Goal: Task Accomplishment & Management: Complete application form

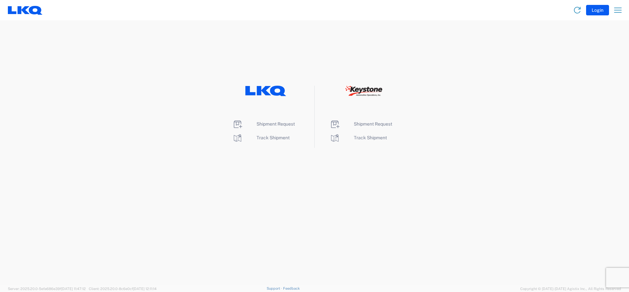
click at [265, 127] on li "Shipment Request" at bounding box center [265, 124] width 67 height 10
click at [264, 125] on span "Shipment Request" at bounding box center [275, 123] width 38 height 5
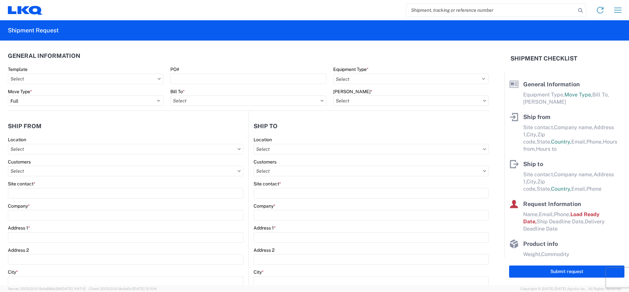
select select "FULL"
select select "LBS"
select select "IN"
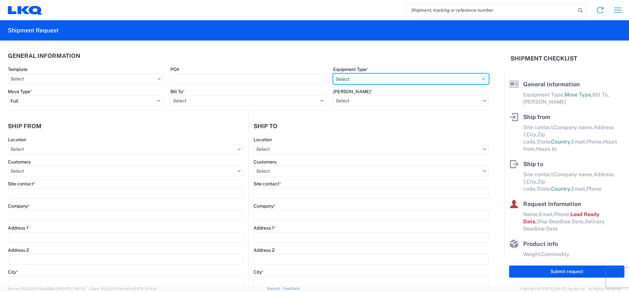
click at [361, 75] on select "Select 53’ Dry Van Flatbed Dropdeck (van) Lowboy (flatbed) Rail" at bounding box center [411, 79] width 156 height 10
select select "STDV"
click at [333, 74] on select "Select 53’ Dry Van Flatbed Dropdeck (van) Lowboy (flatbed) Rail" at bounding box center [411, 79] width 156 height 10
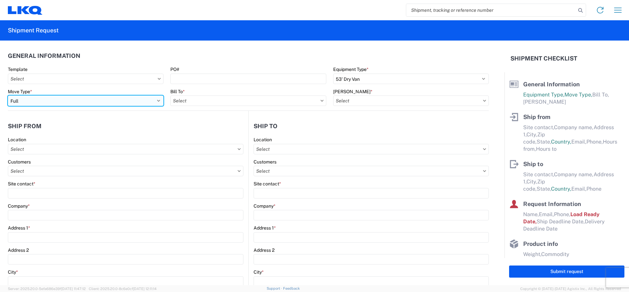
click at [84, 100] on select "Select Full Partial TL" at bounding box center [86, 101] width 156 height 10
click at [8, 96] on select "Select Full Partial TL" at bounding box center [86, 101] width 156 height 10
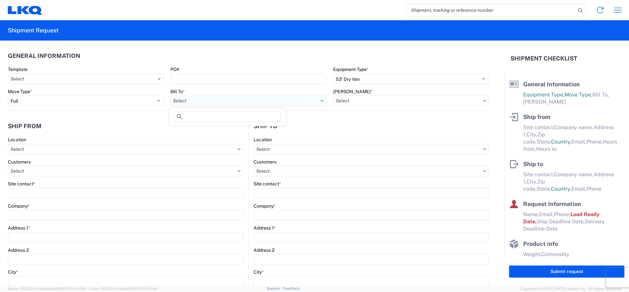
click at [191, 100] on input "text" at bounding box center [248, 101] width 156 height 10
type input "1882"
click at [201, 131] on div "1882 - North American ATK Corporation" at bounding box center [227, 130] width 115 height 10
type input "1882 - North American ATK Corporation"
click at [365, 101] on input "text" at bounding box center [411, 101] width 156 height 10
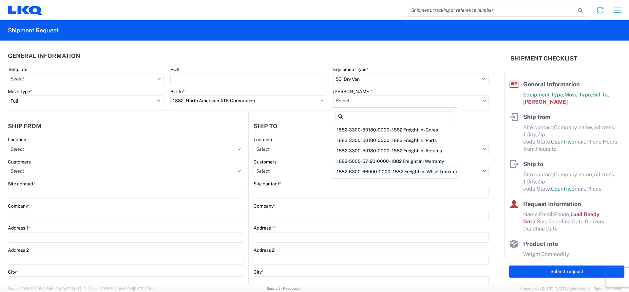
click at [406, 171] on div "1882-6300-66000-0000 - 1882 Freight In - Whse Transfer" at bounding box center [394, 172] width 126 height 10
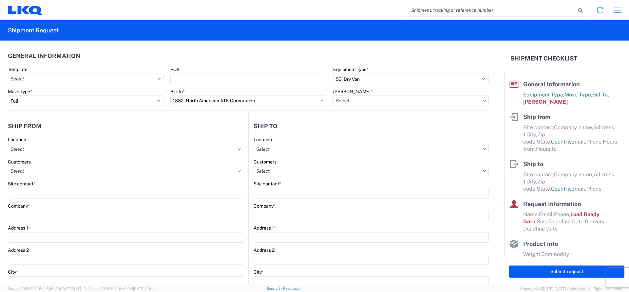
type input "1882-6300-66000-0000 - 1882 Freight In - Whse Transfer"
click at [52, 153] on input "text" at bounding box center [125, 149] width 235 height 10
type input "1882"
click at [55, 180] on div "1882 - North American ATK Corporation" at bounding box center [66, 178] width 115 height 10
type input "1882 - North American ATK Corporation"
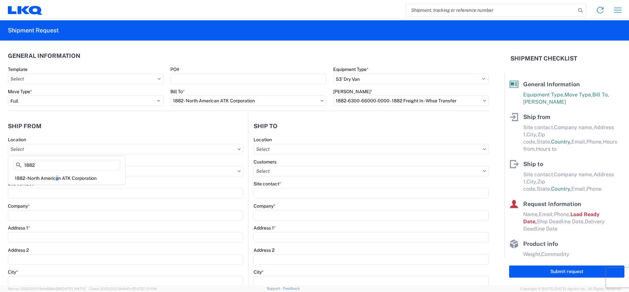
type input "LKQ Corporation"
type input "1102 W Carrier Pkwy STE 100"
type input "Grand Prairie"
type input "75050"
select select "TX"
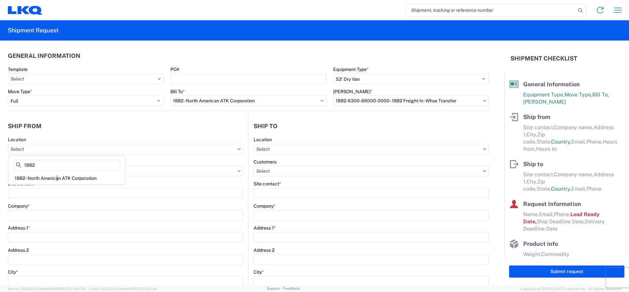
select select "US"
type input "800-421-3746"
type input "07:00"
type input "17:00"
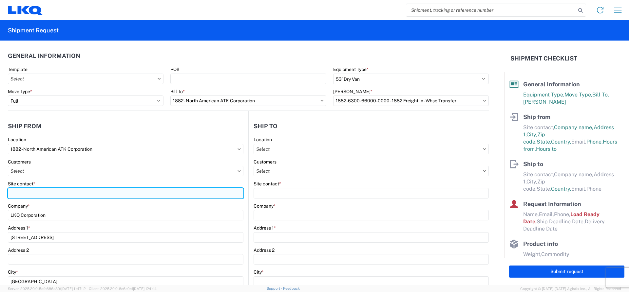
click at [28, 193] on input "Site contact *" at bounding box center [125, 193] width 235 height 10
type input "m"
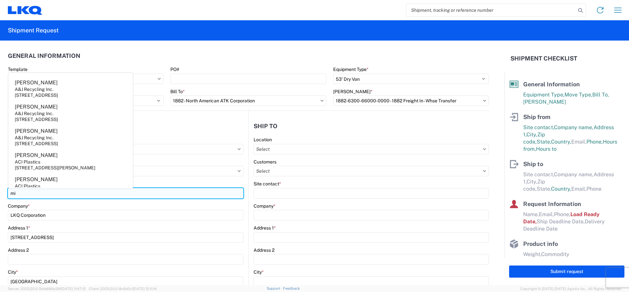
type input "m"
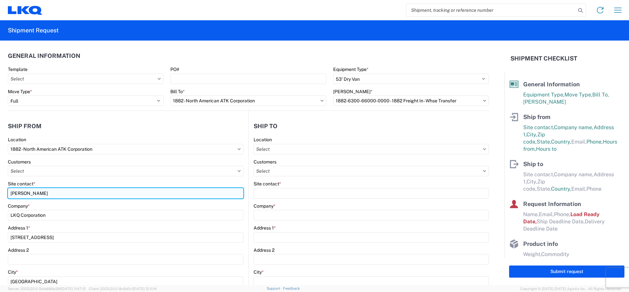
type input "MICHAEL VASQUEZ"
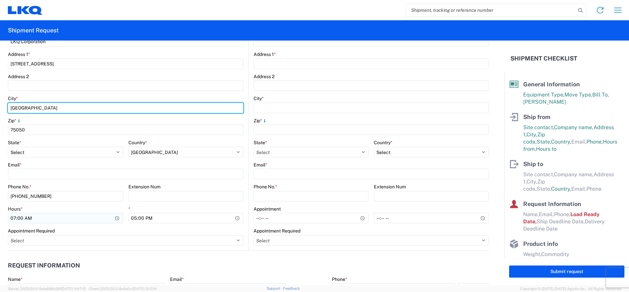
scroll to position [198, 0]
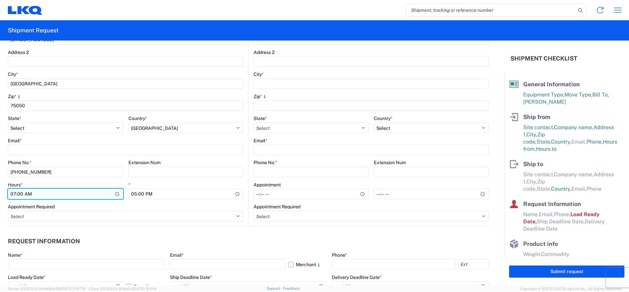
click at [16, 194] on input "07:00" at bounding box center [65, 194] width 115 height 10
type input "13:00"
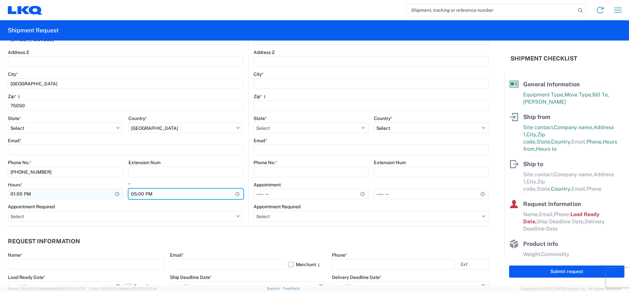
type input "15:00"
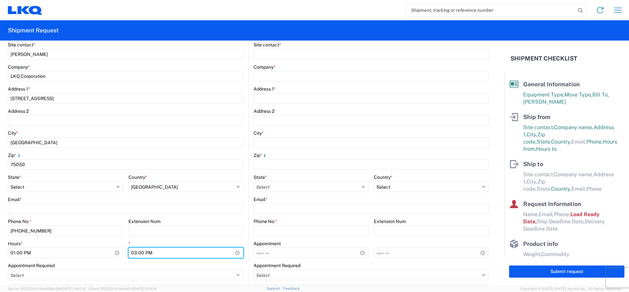
scroll to position [67, 0]
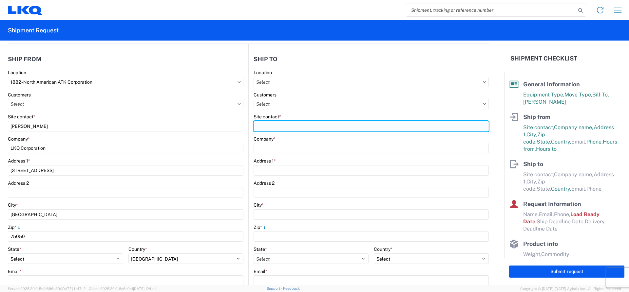
click at [274, 125] on input "Site contact *" at bounding box center [370, 126] width 235 height 10
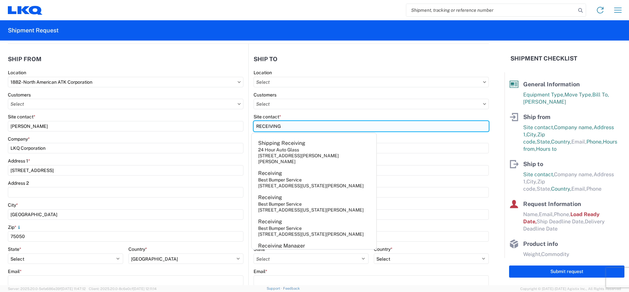
type input "RECEIVING"
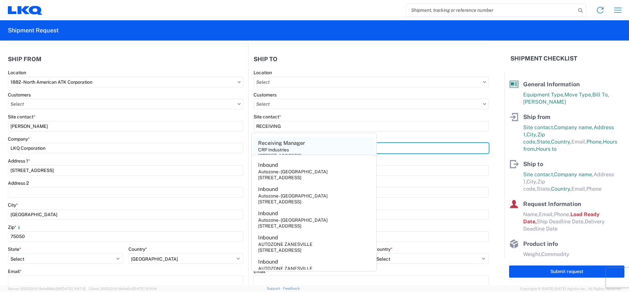
type input "AUTOZONE TERRELL"
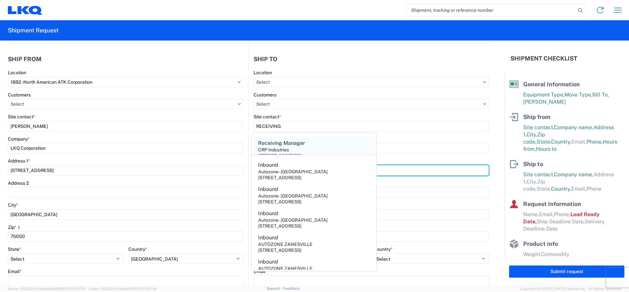
type input "2350 AIRPORT RD"
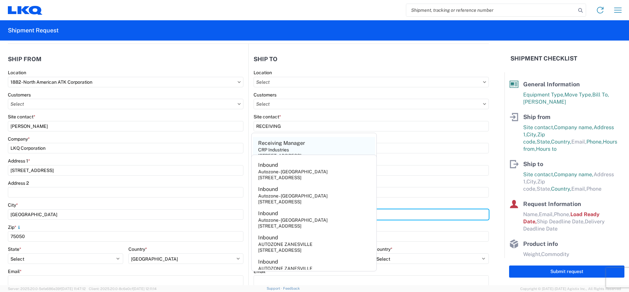
type input "TERRELL"
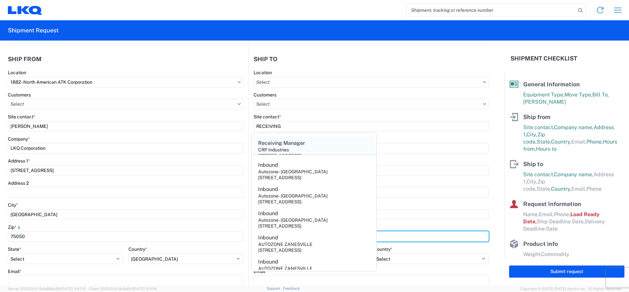
type input "75160"
select select "TX"
type input "RECEIVING"
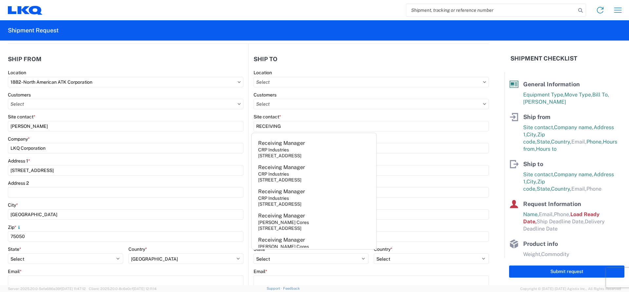
click at [401, 137] on div "Company *" at bounding box center [370, 139] width 235 height 6
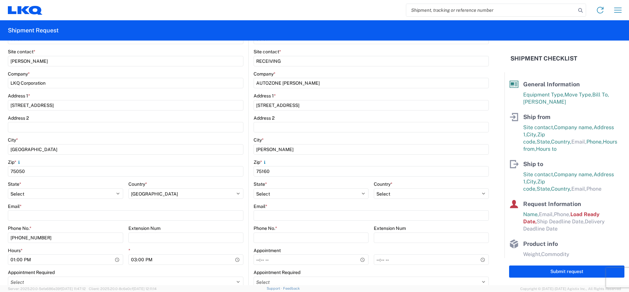
scroll to position [133, 0]
click at [269, 237] on input "Phone No. *" at bounding box center [310, 237] width 115 height 10
type input "972-524-2226"
type input "20:30"
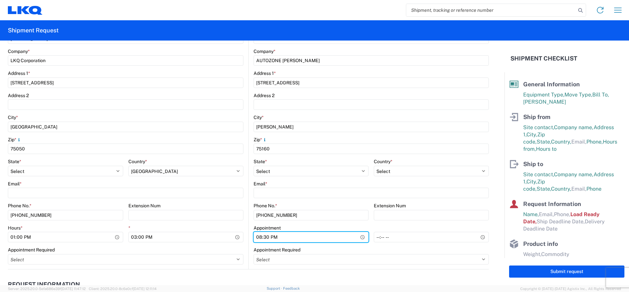
scroll to position [198, 0]
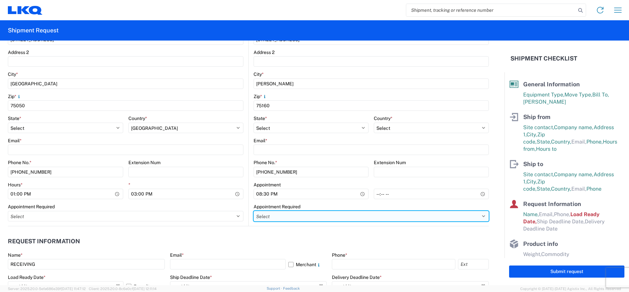
click at [267, 214] on select "Select Appt Required Appt Not Required Appt - First available" at bounding box center [370, 216] width 235 height 10
select select "apptRequired"
click at [253, 211] on select "Select Appt Required Appt Not Required Appt - First available" at bounding box center [370, 216] width 235 height 10
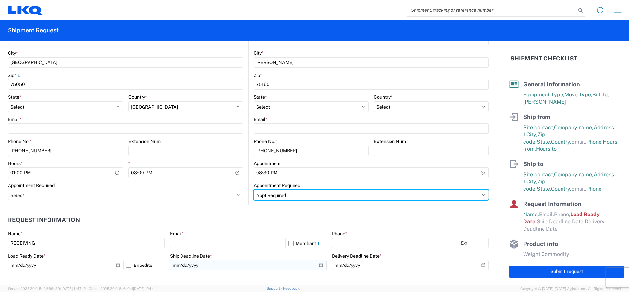
scroll to position [264, 0]
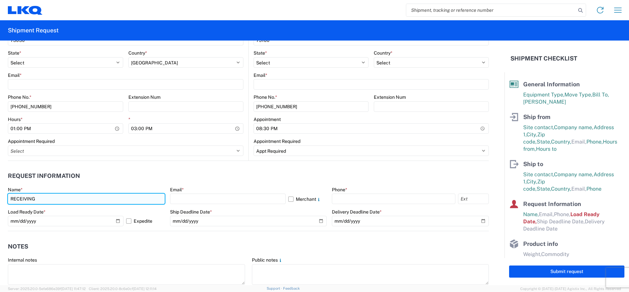
click at [98, 200] on input "RECEIVING" at bounding box center [86, 199] width 157 height 10
type input "R"
type input "ANNA LOPEZ"
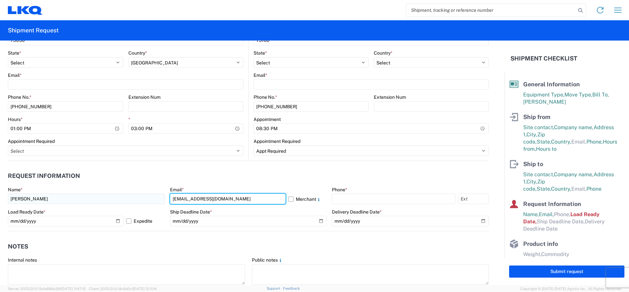
type input "malopez@lkqcorp.com"
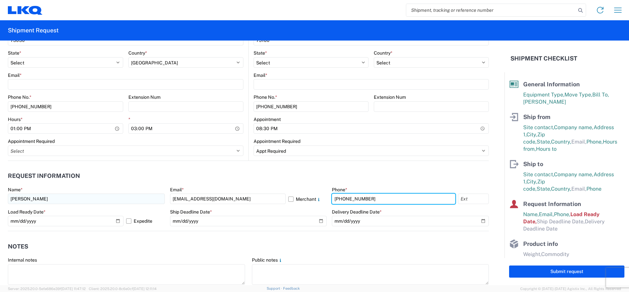
type input "800-421-3746"
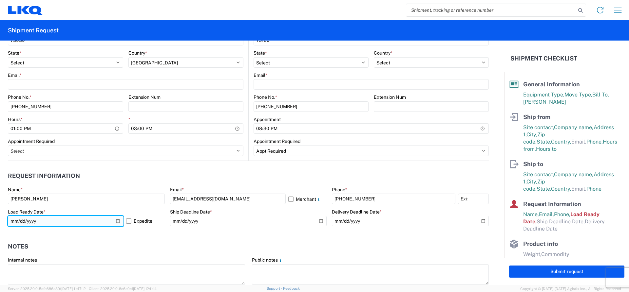
click at [117, 222] on input "2025-10-09" at bounding box center [66, 221] width 116 height 10
type input "2025-10-13"
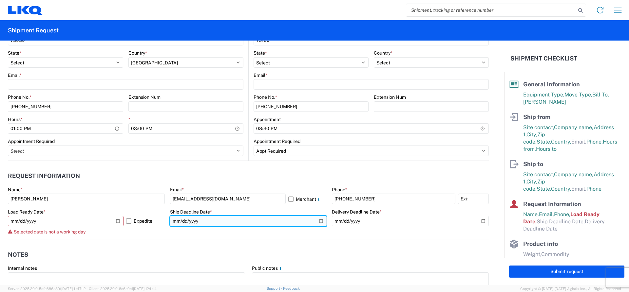
click at [317, 221] on input "date" at bounding box center [248, 221] width 157 height 10
type input "2025-10-13"
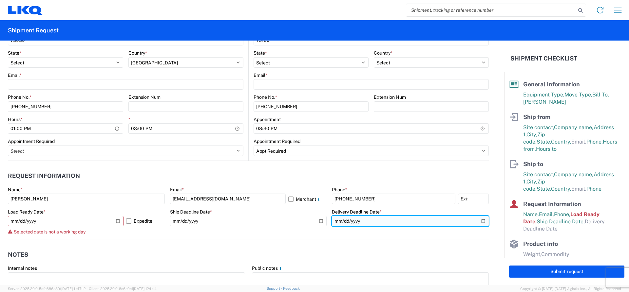
click at [365, 220] on input "date" at bounding box center [410, 221] width 157 height 10
click at [480, 220] on input "date" at bounding box center [410, 221] width 157 height 10
type input "2025-10-13"
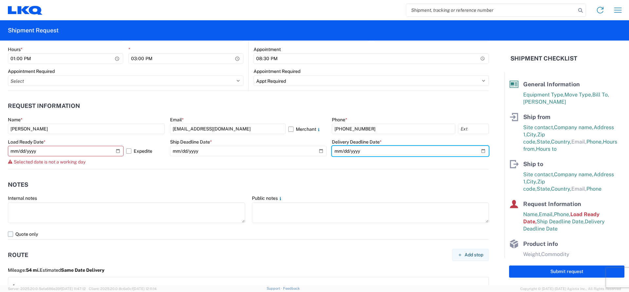
scroll to position [362, 0]
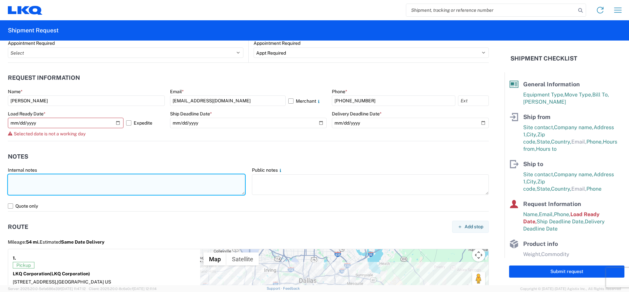
click at [76, 184] on textarea at bounding box center [126, 184] width 237 height 21
type textarea "NO REEFER , NO RAIL"
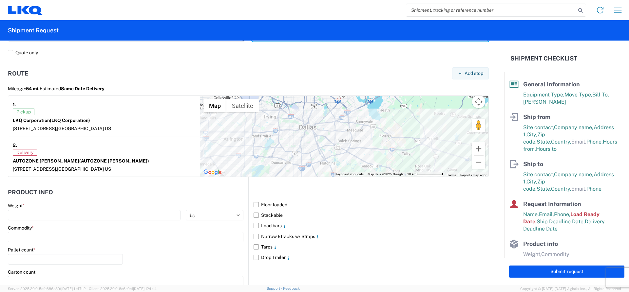
scroll to position [525, 0]
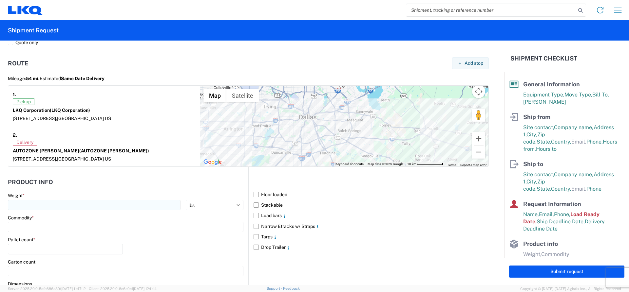
type textarea "APPOINTMENT REQUIRED OCTOBER 13 @ 20:30 CONFIRMATION # 1F3F4-251013"
click at [79, 202] on input "number" at bounding box center [94, 205] width 173 height 10
type input "40000"
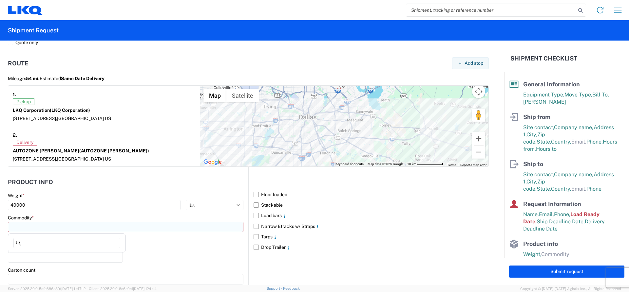
click at [46, 228] on input at bounding box center [125, 227] width 235 height 10
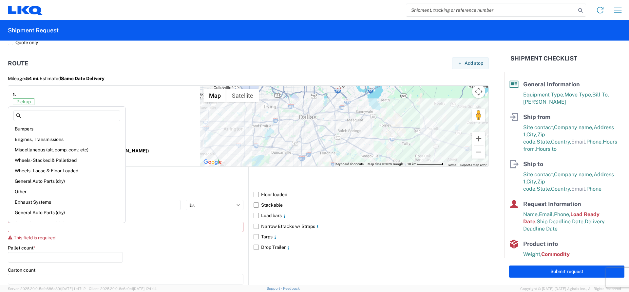
click at [48, 140] on div "Engines, Transmissions" at bounding box center [66, 139] width 115 height 10
type input "Engines, Transmissions"
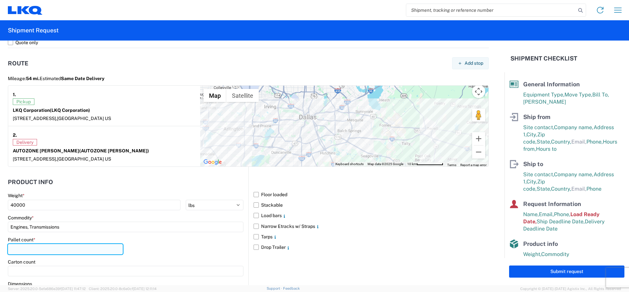
click at [36, 251] on input "number" at bounding box center [65, 249] width 115 height 10
click at [63, 248] on input "number" at bounding box center [65, 249] width 115 height 10
type input "53"
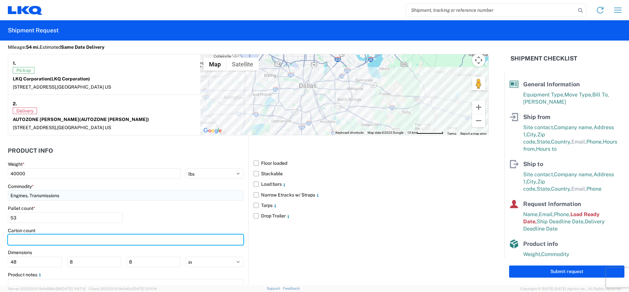
scroll to position [588, 0]
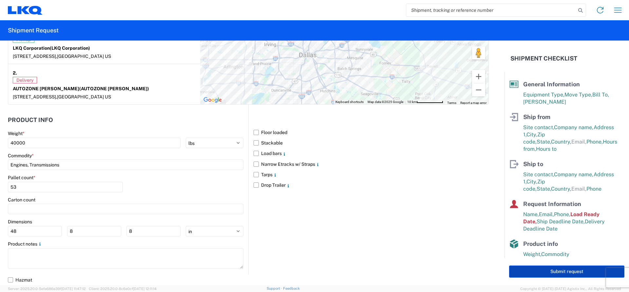
click at [539, 267] on button "Submit request" at bounding box center [566, 272] width 115 height 12
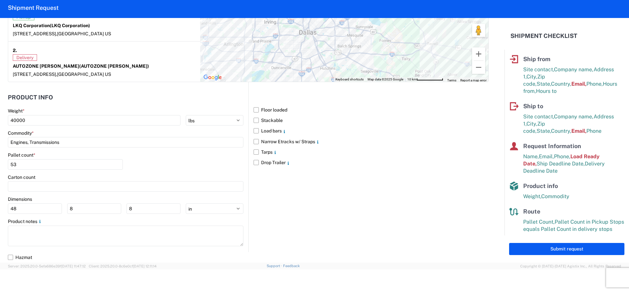
scroll to position [23, 0]
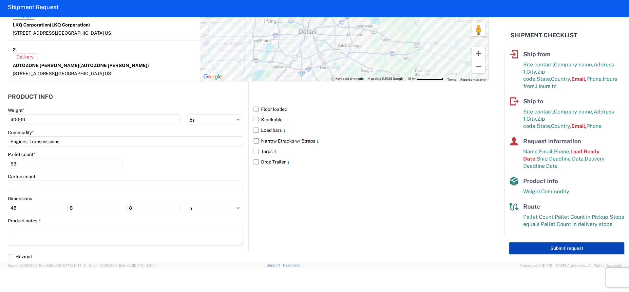
click at [538, 249] on button "Submit request" at bounding box center [566, 249] width 115 height 12
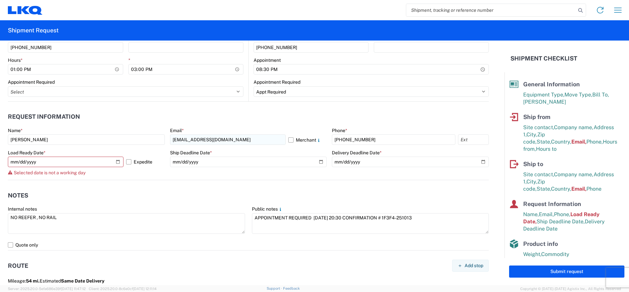
scroll to position [301, 0]
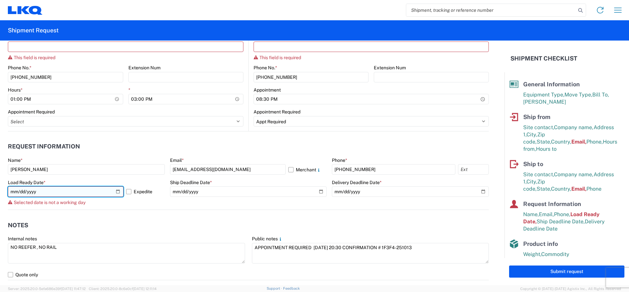
click at [117, 191] on input "2025-10-13" at bounding box center [66, 192] width 116 height 10
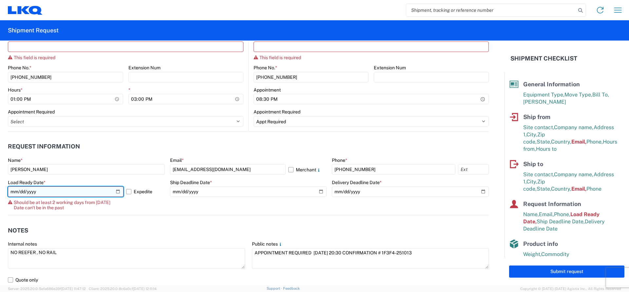
click at [40, 192] on input "2025-10-07" at bounding box center [66, 192] width 116 height 10
click at [116, 191] on input "2025-10-07" at bounding box center [66, 192] width 116 height 10
type input "2025-10-13"
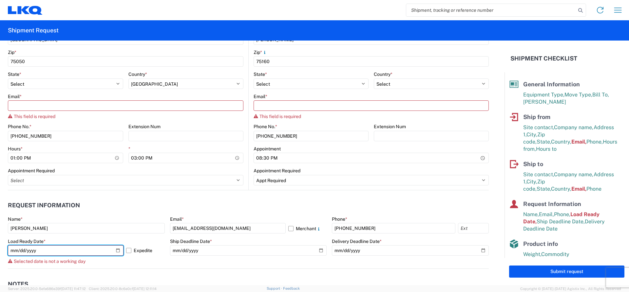
scroll to position [236, 0]
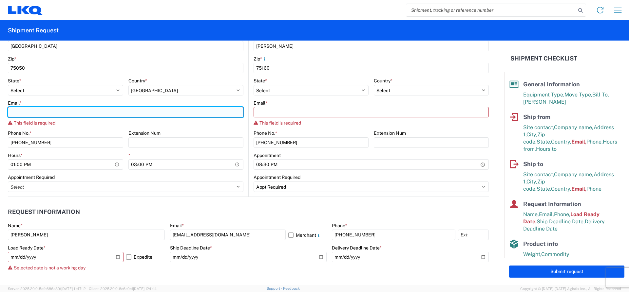
click at [40, 111] on input "Email *" at bounding box center [125, 112] width 235 height 10
click at [35, 109] on input "Email *" at bounding box center [125, 112] width 235 height 10
paste input ""Michael Vasquez" <mivasquez@LKQCORP.com>"
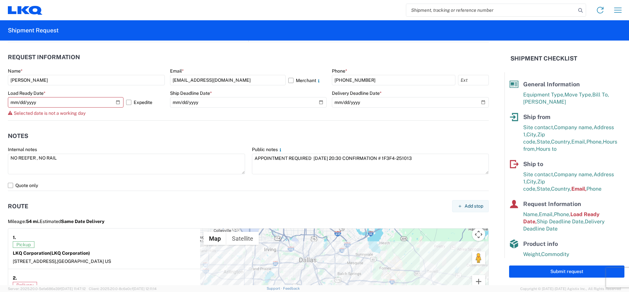
scroll to position [399, 0]
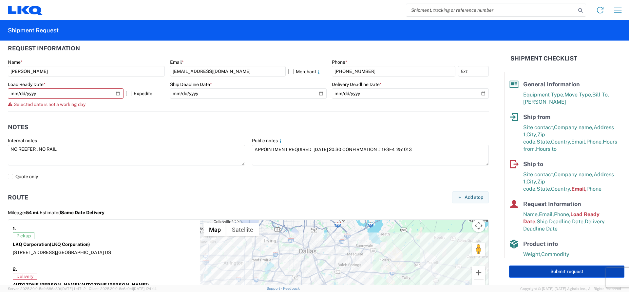
click at [535, 270] on button "Submit request" at bounding box center [566, 272] width 115 height 12
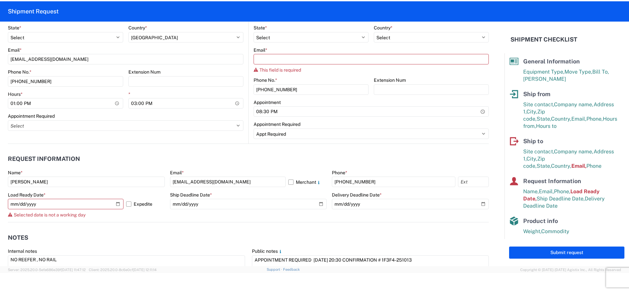
scroll to position [268, 0]
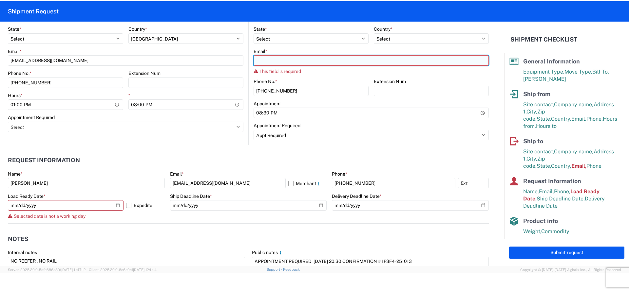
click at [265, 61] on input "Email *" at bounding box center [370, 60] width 235 height 10
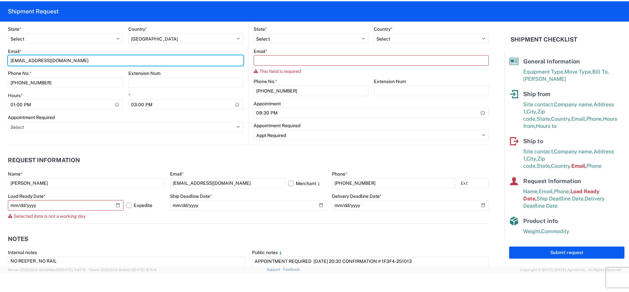
drag, startPoint x: 72, startPoint y: 61, endPoint x: 7, endPoint y: 63, distance: 65.2
click at [7, 63] on form "General Information Template PO# Equipment Type * Select 53’ Dry Van Flatbed Dr…" at bounding box center [252, 144] width 504 height 245
paste input ""Michael Vasquez" <mivasquez@LKQCORP.com>"
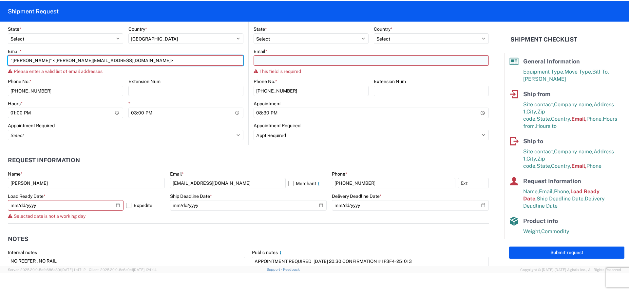
type input ""Michael Vasquez" <mivasquez@LKQCORP.com>"
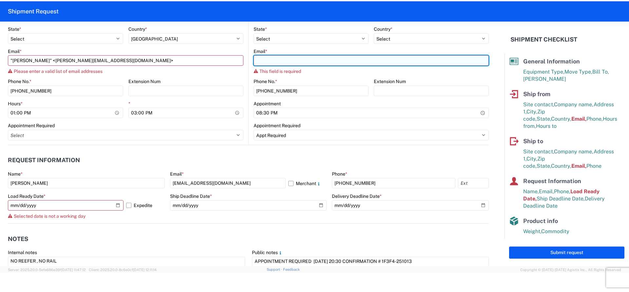
click at [276, 57] on input "Email *" at bounding box center [370, 60] width 235 height 10
paste input ""Michael Vasquez" <mivasquez@LKQCORP.com>"
click at [375, 61] on input ""Michael Vasquez" <mivasquez@LKQCORP.com>" at bounding box center [370, 60] width 235 height 10
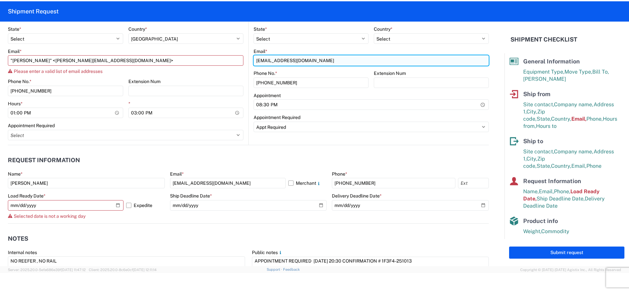
type input "mivasquez@LKQCORP.com"
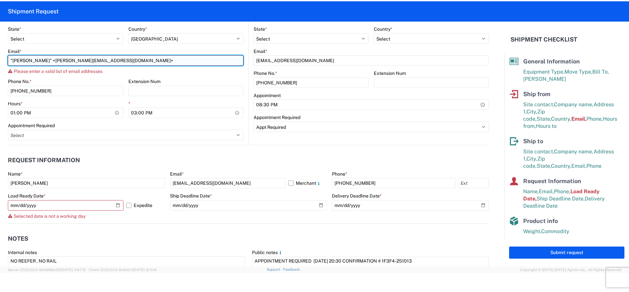
click at [129, 63] on input ""Michael Vasquez" <mivasquez@LKQCORP.com>" at bounding box center [125, 60] width 235 height 10
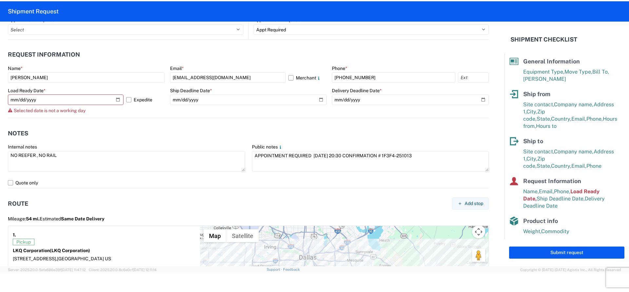
scroll to position [367, 0]
type input "mivasquez@LKQCORP.com"
click at [531, 252] on button "Submit request" at bounding box center [566, 253] width 115 height 12
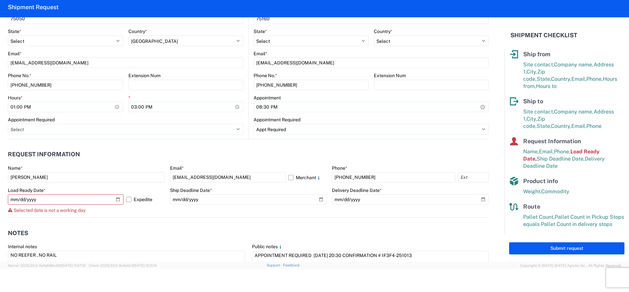
scroll to position [295, 0]
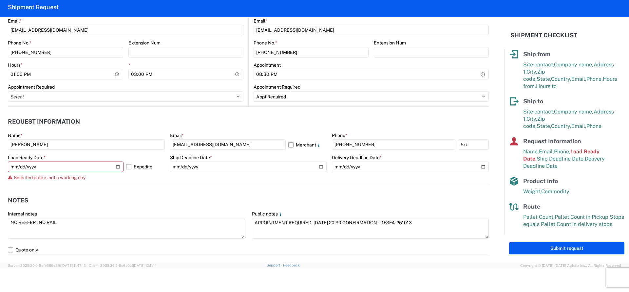
click at [135, 187] on agx-notes "Notes Internal notes NO REEFER , NO RAIL Public notes APPOINTMENT REQUIRED OCTO…" at bounding box center [248, 220] width 481 height 70
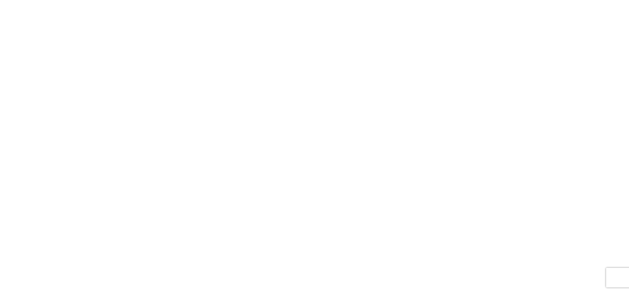
select select "FULL"
select select "LBS"
select select "IN"
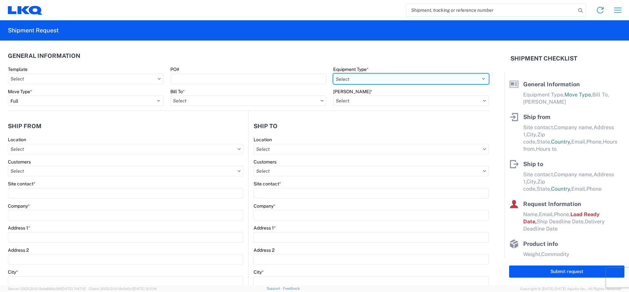
click at [337, 78] on select "Select 53’ Dry Van Flatbed Dropdeck (van) Lowboy (flatbed) Rail" at bounding box center [411, 79] width 156 height 10
select select "STDV"
click at [333, 74] on select "Select 53’ Dry Van Flatbed Dropdeck (van) Lowboy (flatbed) Rail" at bounding box center [411, 79] width 156 height 10
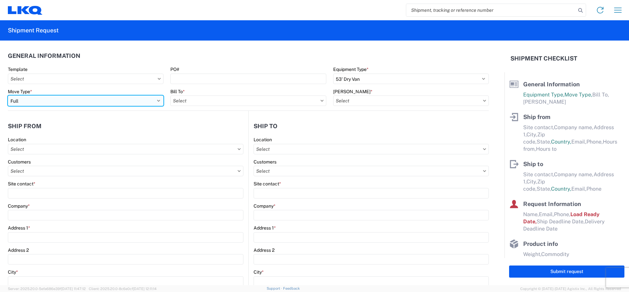
click at [68, 97] on select "Select Full Partial TL" at bounding box center [86, 101] width 156 height 10
click at [8, 96] on select "Select Full Partial TL" at bounding box center [86, 101] width 156 height 10
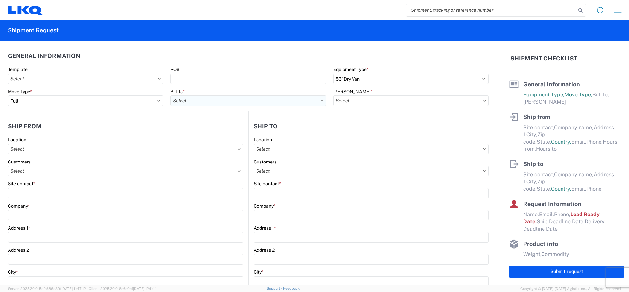
click at [211, 101] on input "text" at bounding box center [248, 101] width 156 height 10
type input "1882"
click at [206, 128] on div "1882 - North American ATK Corporation" at bounding box center [227, 130] width 115 height 10
type input "1882 - North American ATK Corporation"
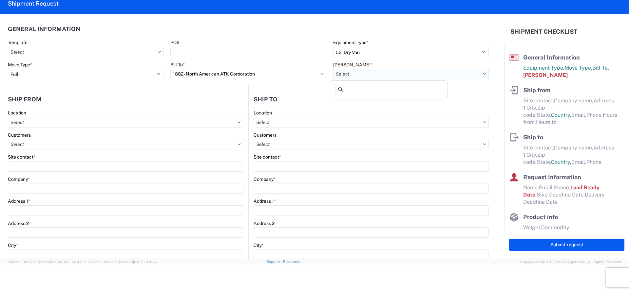
click at [337, 74] on input "text" at bounding box center [411, 74] width 156 height 10
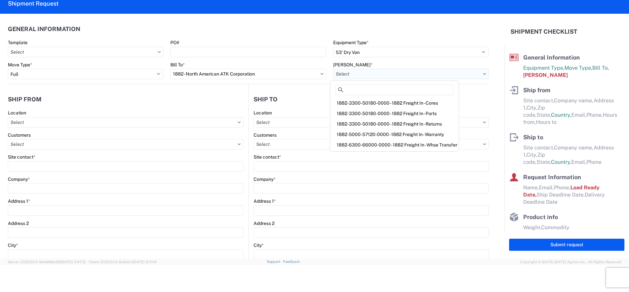
click at [339, 77] on input "text" at bounding box center [411, 74] width 156 height 10
click at [360, 143] on div "1882-6300-66000-0000 - 1882 Freight In - Whse Transfer" at bounding box center [394, 145] width 126 height 10
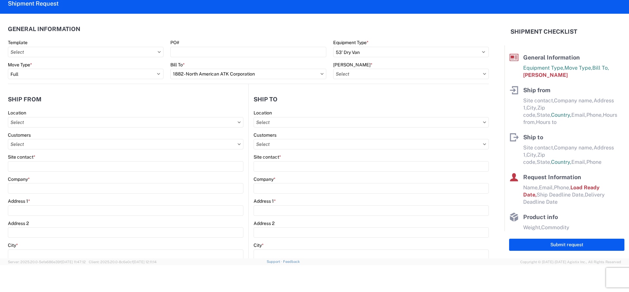
type input "1882-6300-66000-0000 - 1882 Freight In - Whse Transfer"
click at [48, 120] on input "text" at bounding box center [125, 122] width 235 height 10
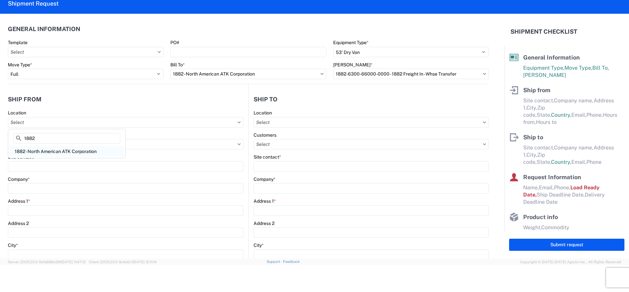
type input "1882"
click at [33, 153] on div "1882 - North American ATK Corporation" at bounding box center [66, 151] width 115 height 10
type input "1882 - North American ATK Corporation"
type input "LKQ Corporation"
type input "1102 W Carrier Pkwy STE 100"
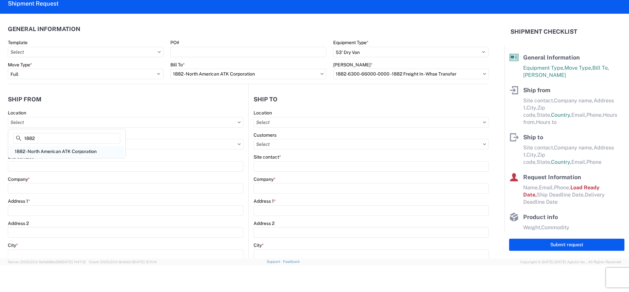
type input "Grand Prairie"
type input "75050"
select select "TX"
select select "US"
type input "800-421-3746"
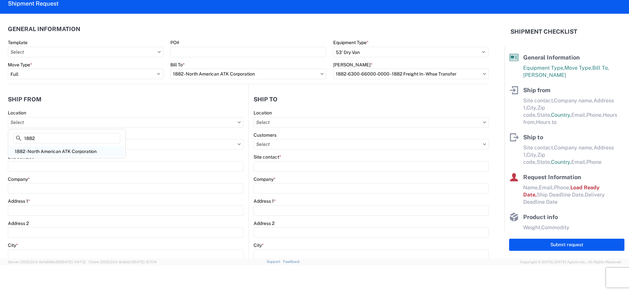
type input "07:00"
type input "17:00"
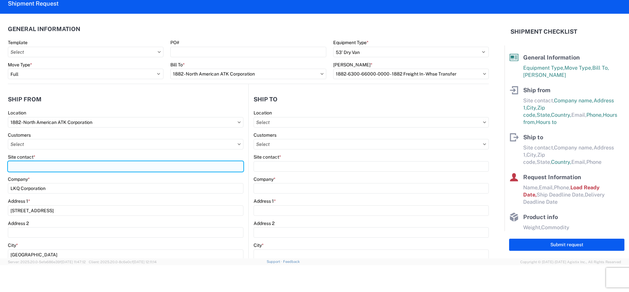
click at [29, 169] on input "Site contact *" at bounding box center [125, 166] width 235 height 10
type input "MICHAEL VASQUEZ"
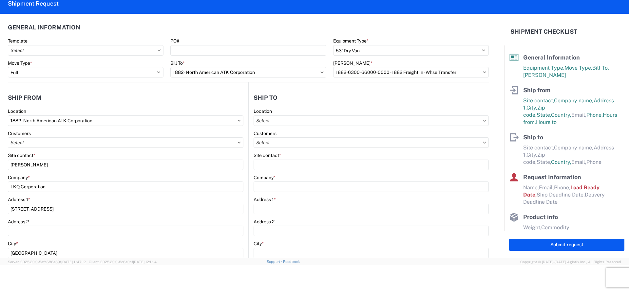
scroll to position [141, 0]
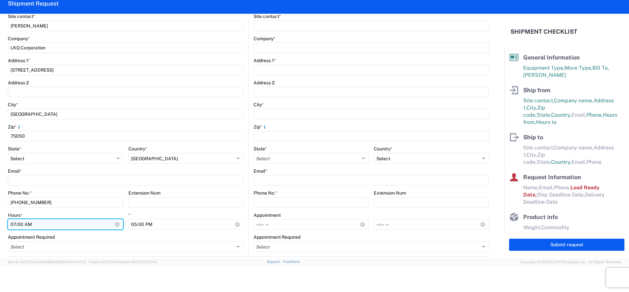
click at [59, 224] on input "07:00" at bounding box center [65, 224] width 115 height 10
type input "13:00"
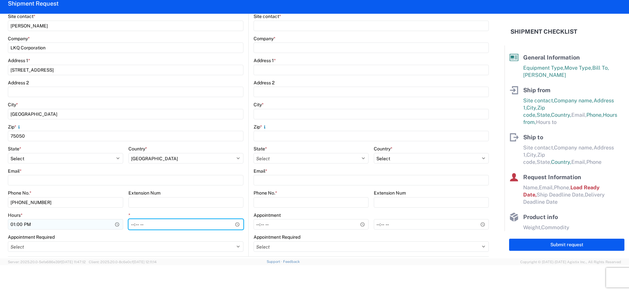
type input "15:00"
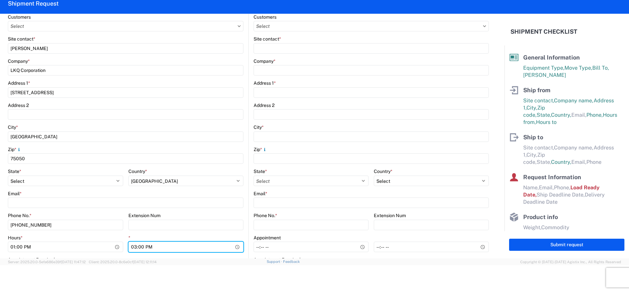
scroll to position [75, 0]
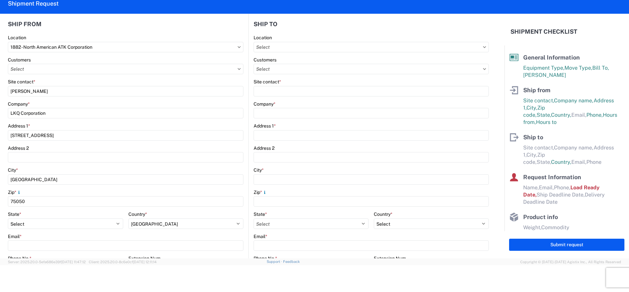
click at [273, 85] on div "Site contact *" at bounding box center [370, 88] width 235 height 18
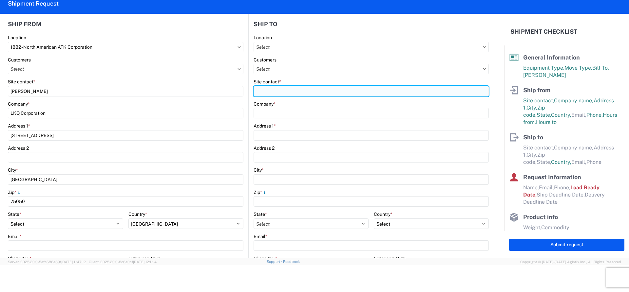
click at [272, 87] on input "Site contact *" at bounding box center [370, 91] width 235 height 10
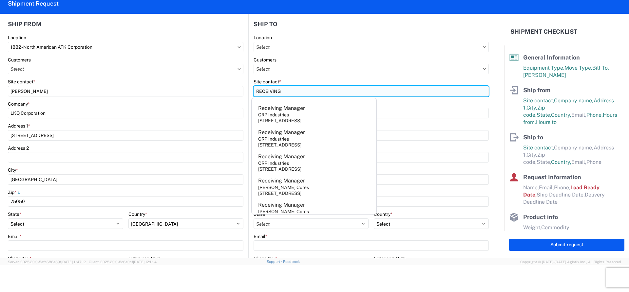
type input "RECEIVING"
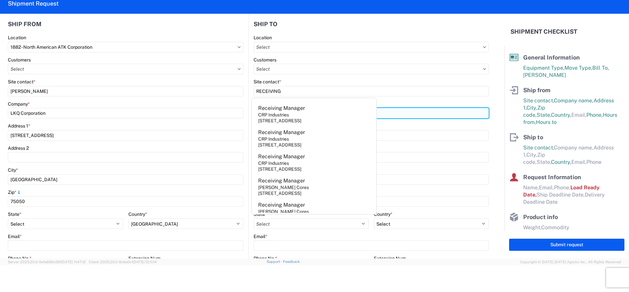
click at [390, 113] on input "Company *" at bounding box center [370, 113] width 235 height 10
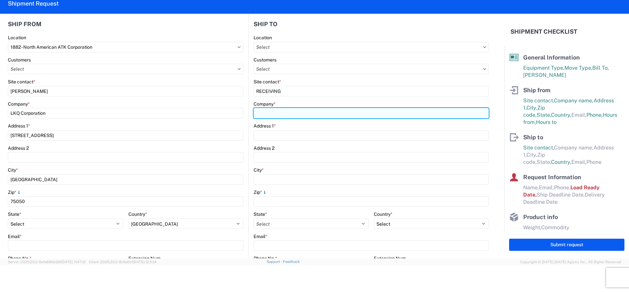
click at [390, 113] on input "Company *" at bounding box center [370, 113] width 235 height 10
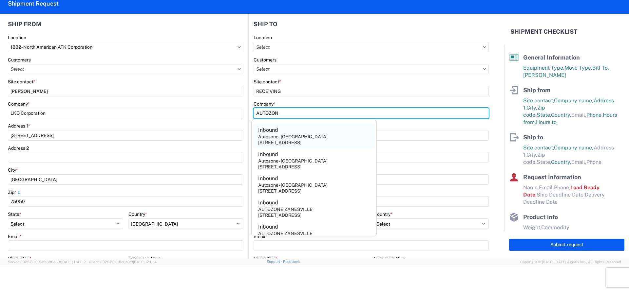
type input "AUTOZONE TERRELL"
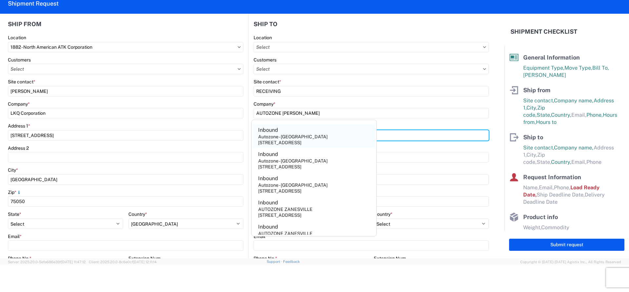
type input "2350 AIRPORT RD"
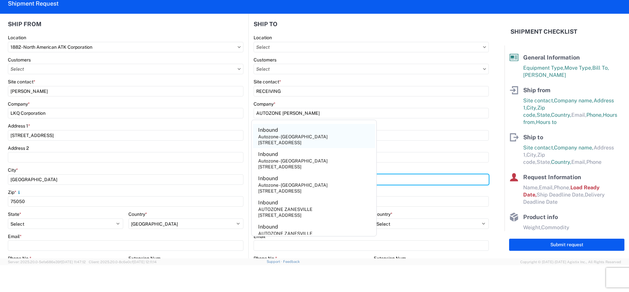
type input "TERRELL"
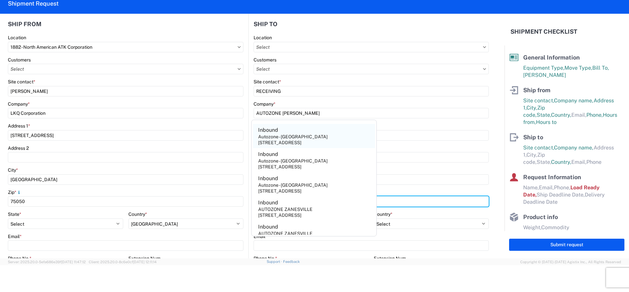
type input "75160"
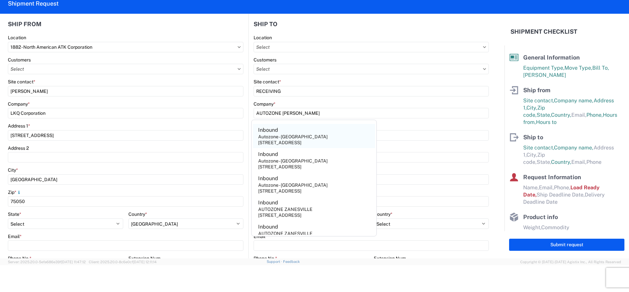
select select "TX"
type input "RECEIVING"
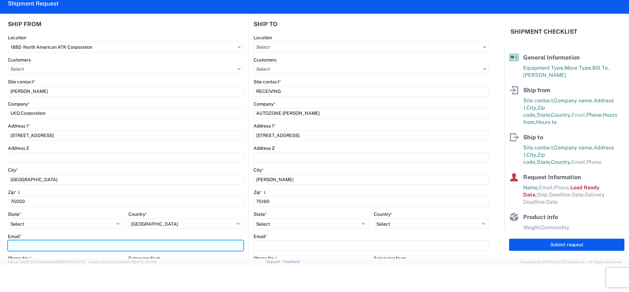
click at [30, 245] on input "Email *" at bounding box center [125, 246] width 235 height 10
click at [31, 247] on input "Email *" at bounding box center [125, 246] width 235 height 10
type input "MIVAQUEZ@LKQCORP.COM"
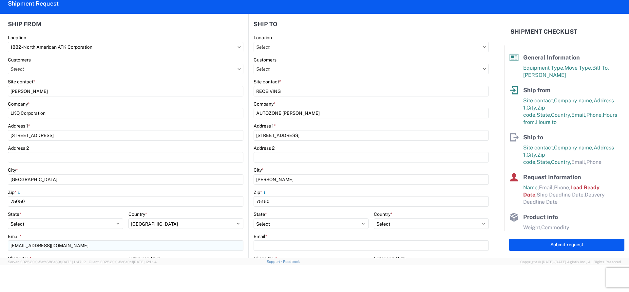
scroll to position [207, 0]
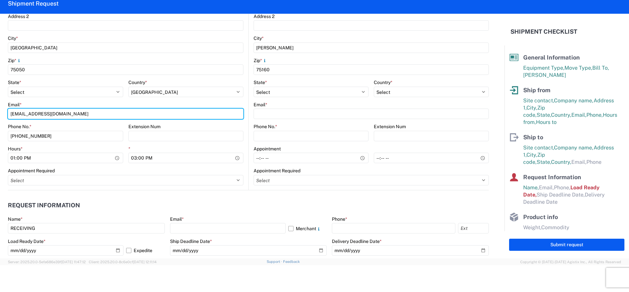
drag, startPoint x: 72, startPoint y: 113, endPoint x: 8, endPoint y: 120, distance: 64.9
click at [8, 120] on form "General Information Template PO# Equipment Type * Select 53’ Dry Van Flatbed Dr…" at bounding box center [252, 136] width 504 height 245
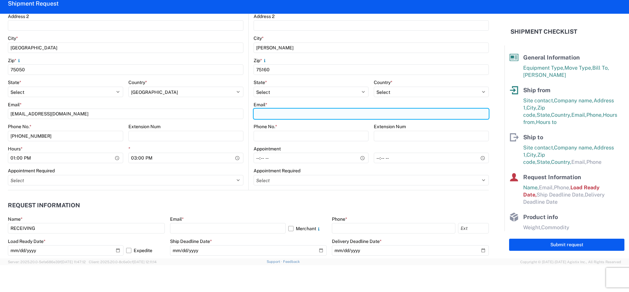
click at [275, 116] on input "Email *" at bounding box center [370, 114] width 235 height 10
paste input "MIVAQUEZ@LKQCORP.COM"
type input "MIVAQUEZ@LKQCORP.COM"
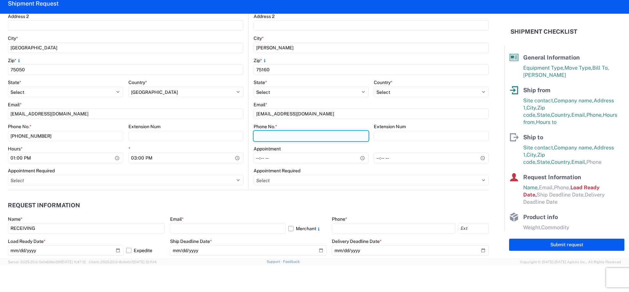
click at [297, 134] on input "Phone No. *" at bounding box center [310, 136] width 115 height 10
type input "972-524-2226"
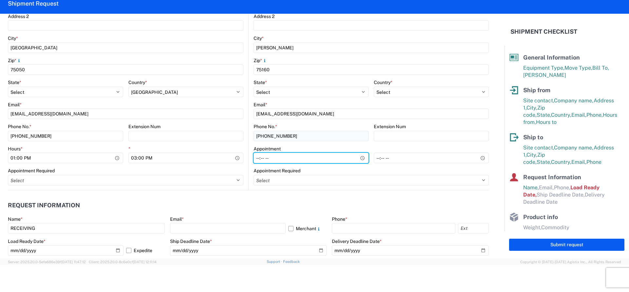
type input "20:30"
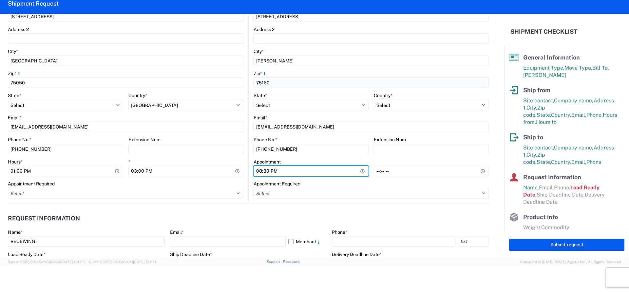
scroll to position [174, 0]
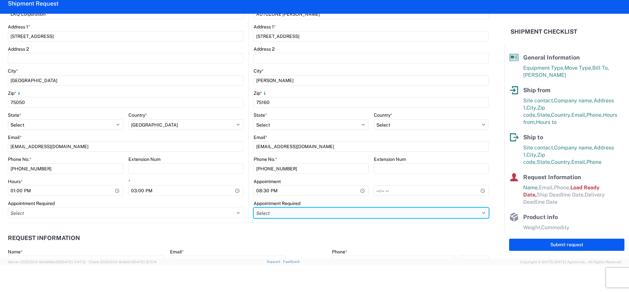
click at [308, 215] on select "Select Appt Required Appt Not Required Appt - First available" at bounding box center [370, 213] width 235 height 10
select select "apptRequired"
click at [253, 208] on select "Select Appt Required Appt Not Required Appt - First available" at bounding box center [370, 213] width 235 height 10
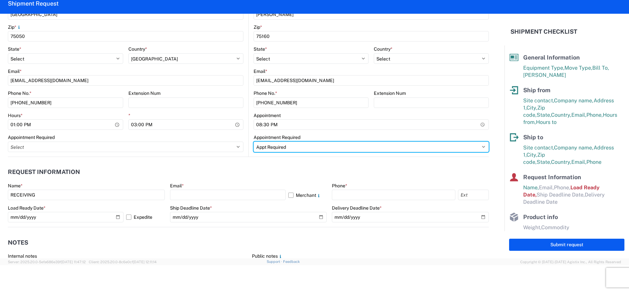
scroll to position [273, 0]
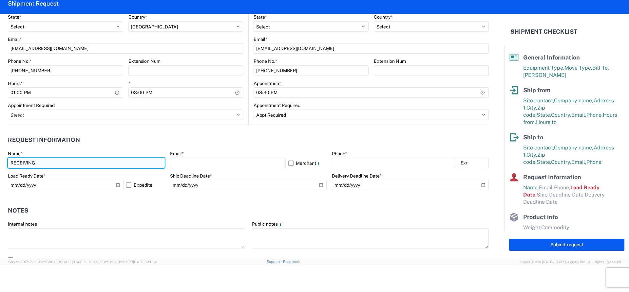
click at [56, 168] on input "RECEIVING" at bounding box center [86, 163] width 157 height 10
type input "ANNA LOPEZ"
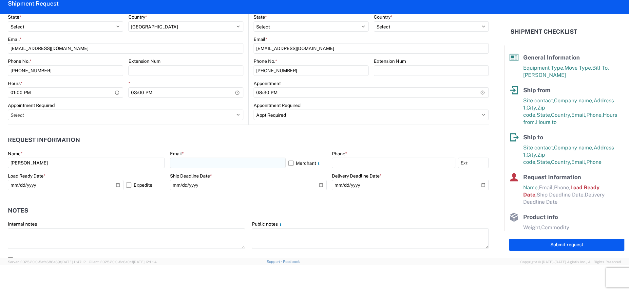
click at [188, 158] on div "Email * Merchant" at bounding box center [248, 160] width 157 height 18
click at [188, 163] on input "text" at bounding box center [228, 163] width 116 height 10
type input "malopez@lkqcorp.com"
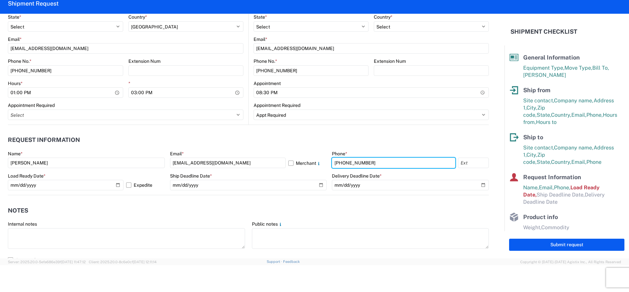
type input "800-421-3746"
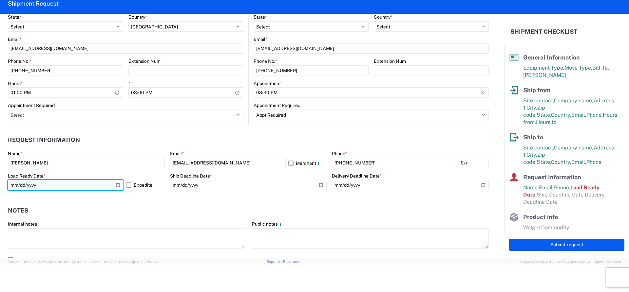
click at [116, 183] on input "2025-10-09" at bounding box center [66, 185] width 116 height 10
type input "2025-10-13"
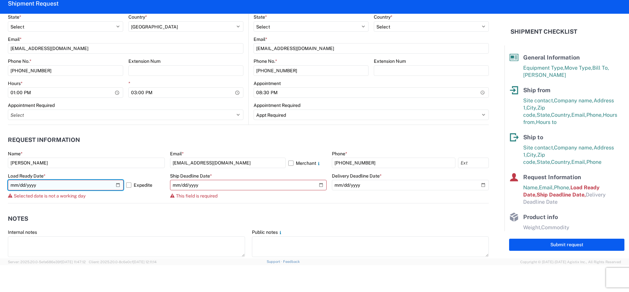
click at [117, 186] on input "2025-10-13" at bounding box center [66, 185] width 116 height 10
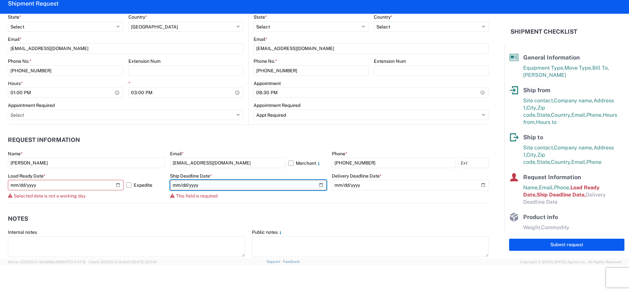
click at [188, 188] on input "date" at bounding box center [248, 185] width 157 height 10
click at [316, 184] on input "date" at bounding box center [248, 185] width 157 height 10
type input "2025-10-13"
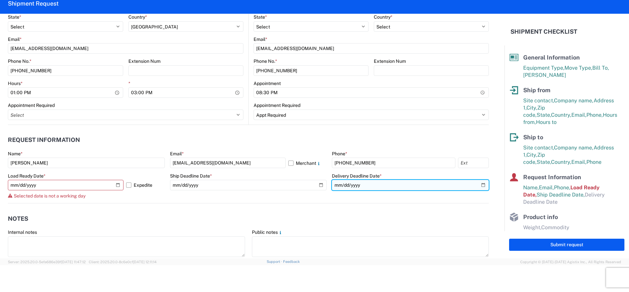
click at [364, 184] on input "date" at bounding box center [410, 185] width 157 height 10
